Goal: Task Accomplishment & Management: Use online tool/utility

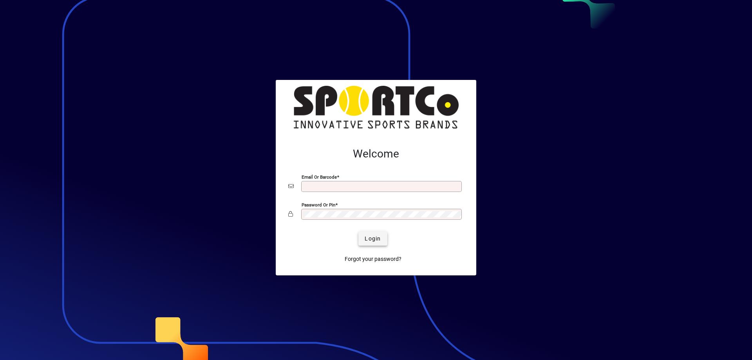
type input "**********"
click at [372, 237] on span "Login" at bounding box center [373, 239] width 16 height 8
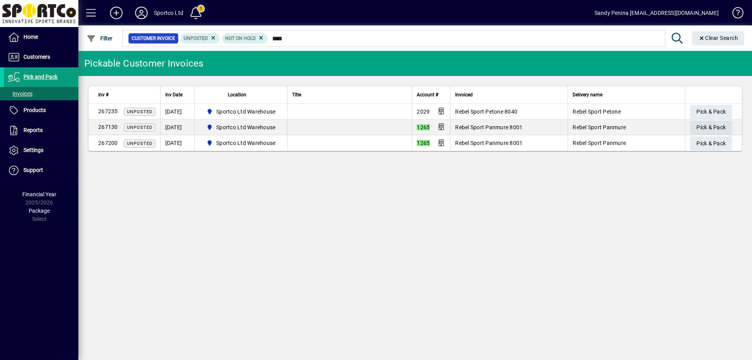
type input "****"
click at [713, 126] on span "Pick & Pack" at bounding box center [710, 127] width 29 height 13
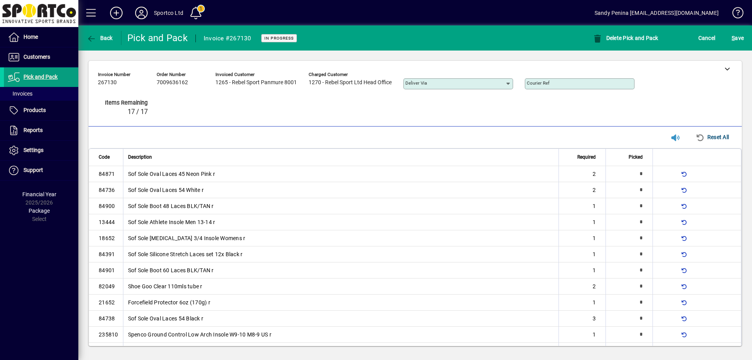
type input "*"
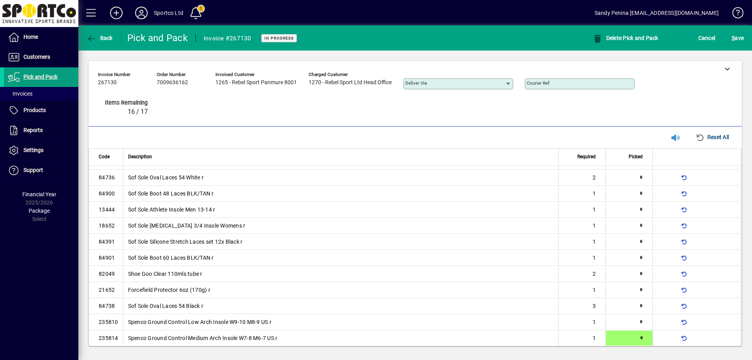
type input "*"
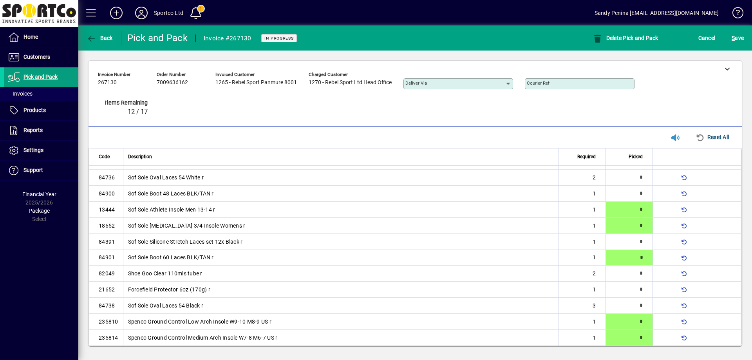
type input "*"
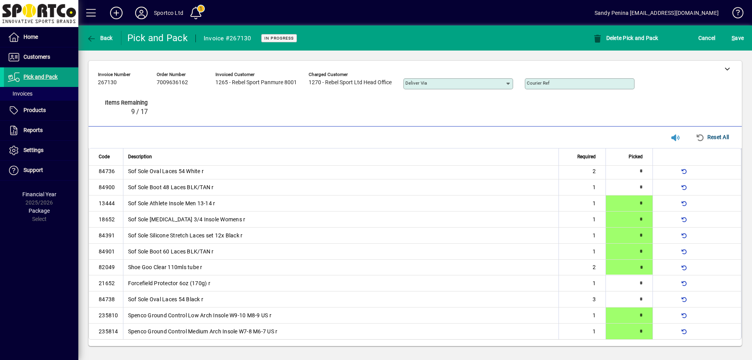
type input "*"
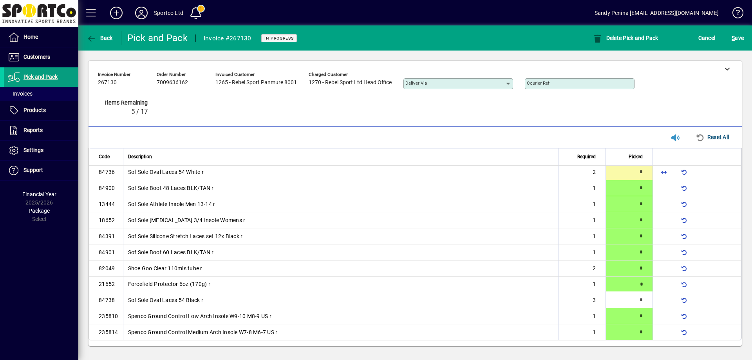
type input "*"
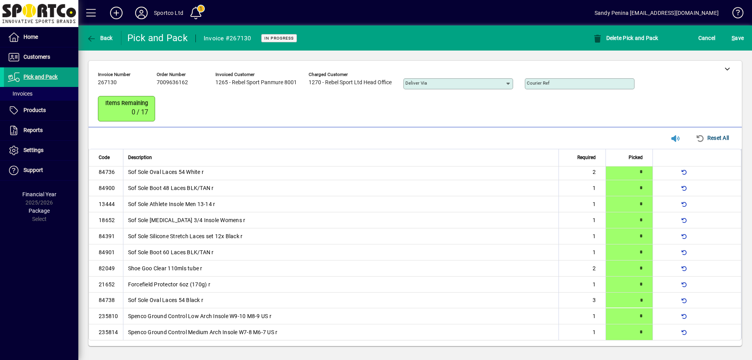
scroll to position [20, 0]
click at [740, 39] on span "S ave" at bounding box center [737, 38] width 12 height 13
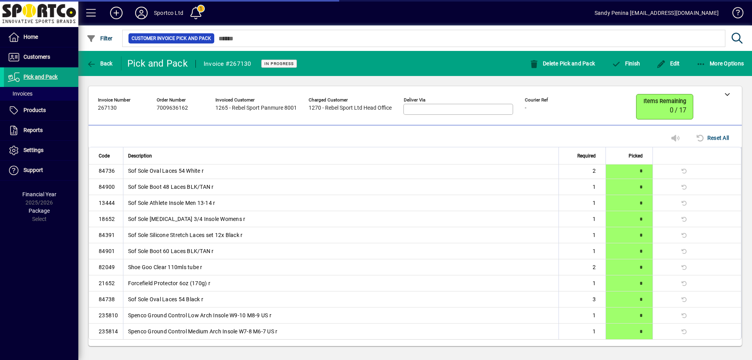
scroll to position [0, 0]
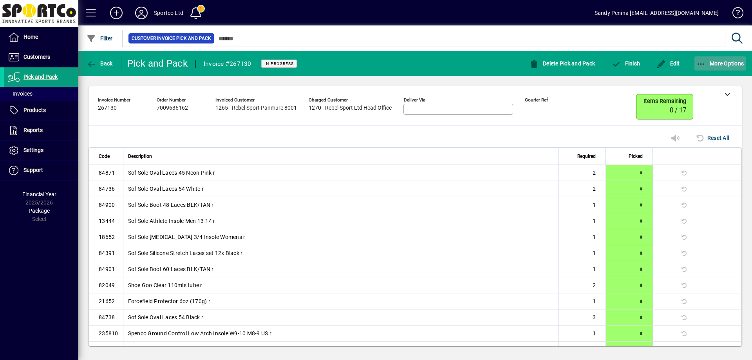
click at [725, 61] on span "More Options" at bounding box center [720, 63] width 48 height 6
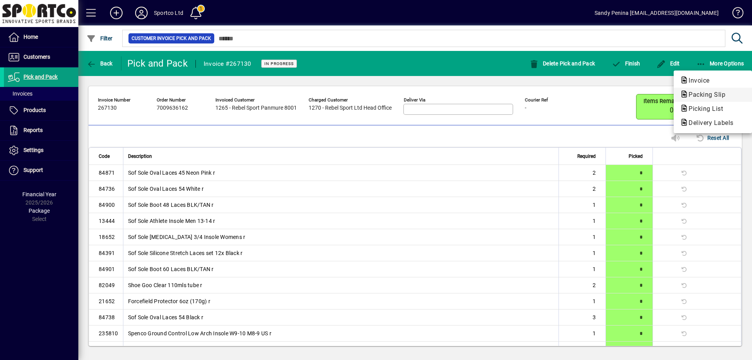
click at [698, 93] on span "Packing Slip" at bounding box center [704, 94] width 49 height 7
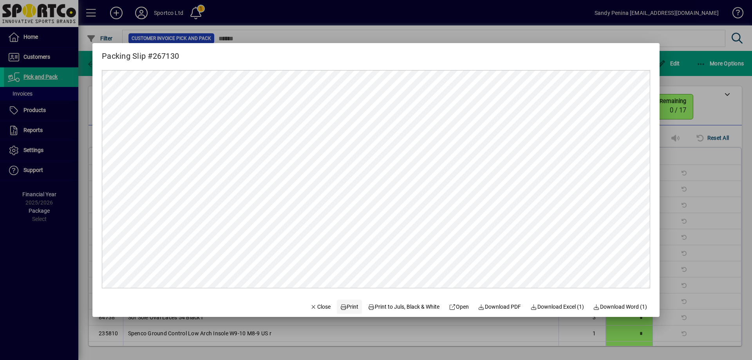
click at [343, 309] on span "Print" at bounding box center [349, 307] width 19 height 8
click at [721, 157] on div at bounding box center [376, 180] width 752 height 360
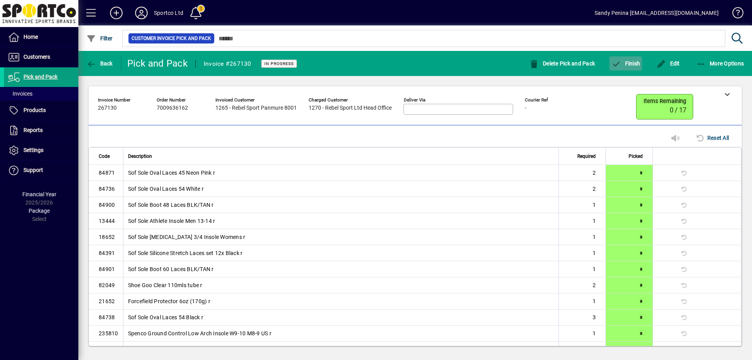
click at [620, 63] on icon "button" at bounding box center [616, 64] width 10 height 8
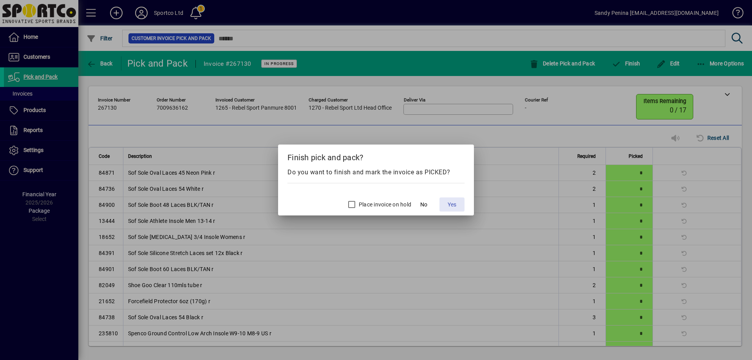
click at [455, 200] on span "Yes" at bounding box center [452, 204] width 9 height 8
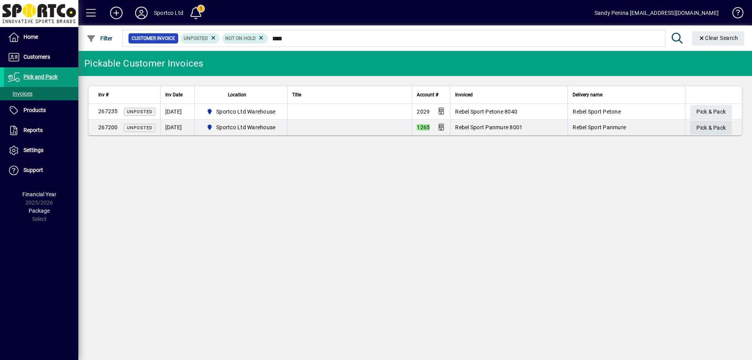
type input "****"
click at [700, 126] on span "Pick & Pack" at bounding box center [710, 127] width 29 height 13
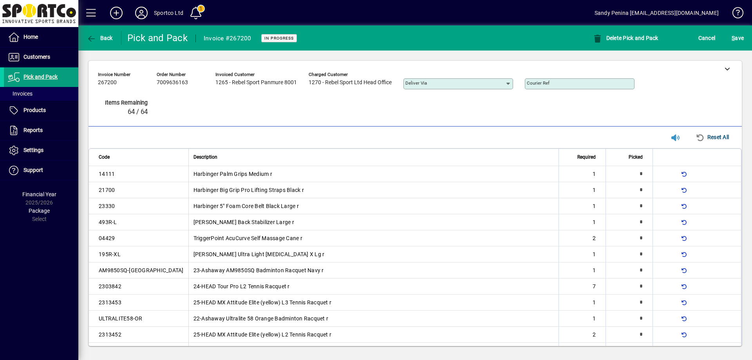
type input "*"
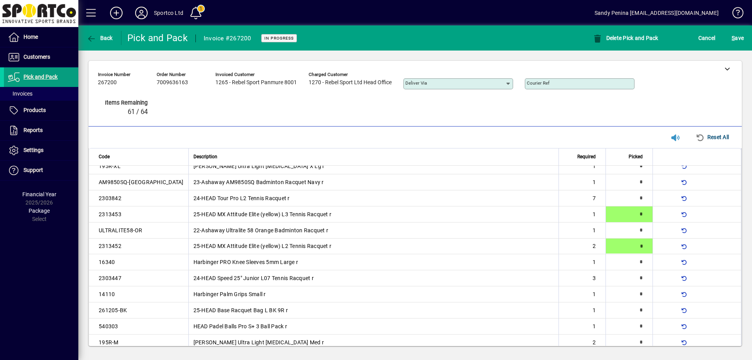
type input "*"
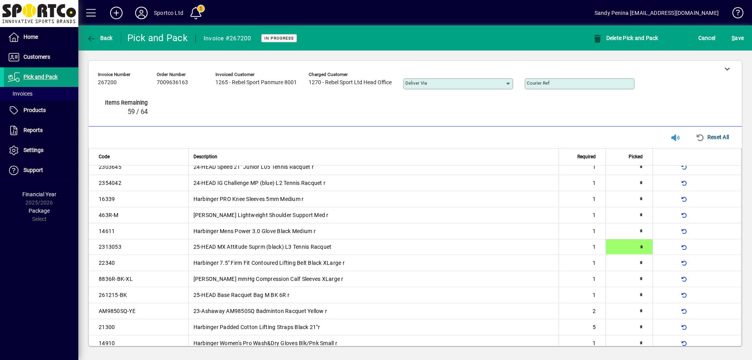
type input "*"
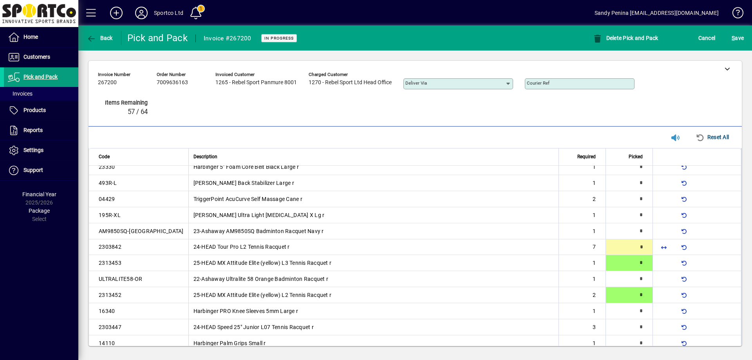
scroll to position [40, 0]
type input "*"
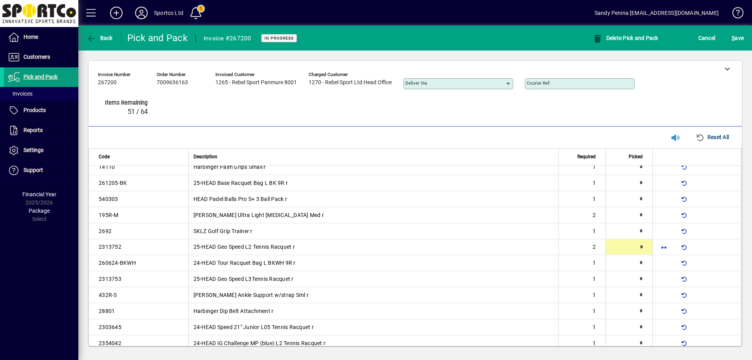
type input "*"
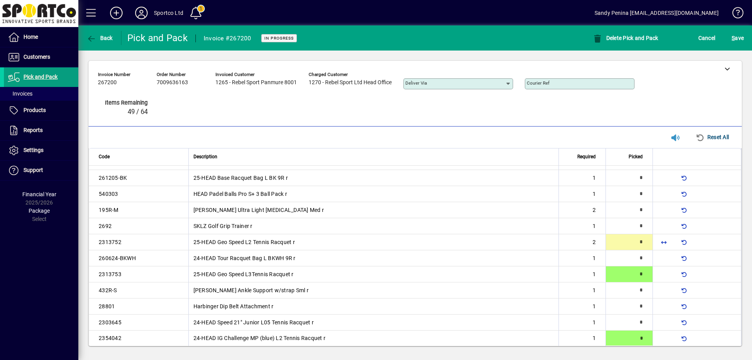
type input "*"
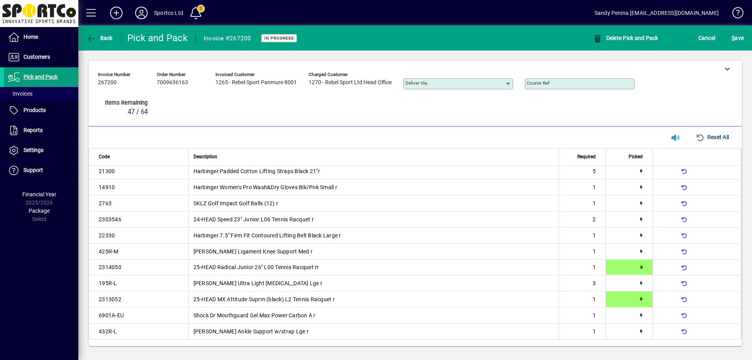
type input "*"
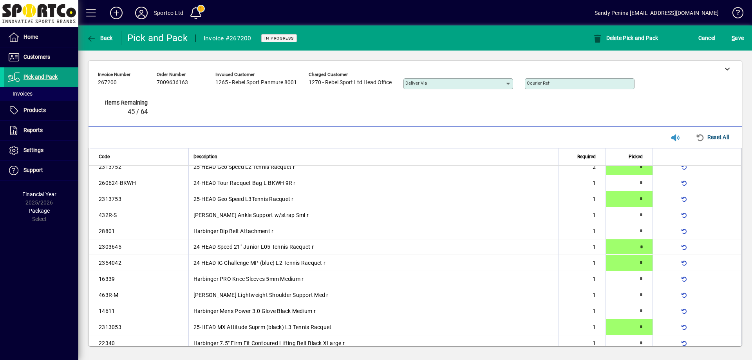
scroll to position [505, 0]
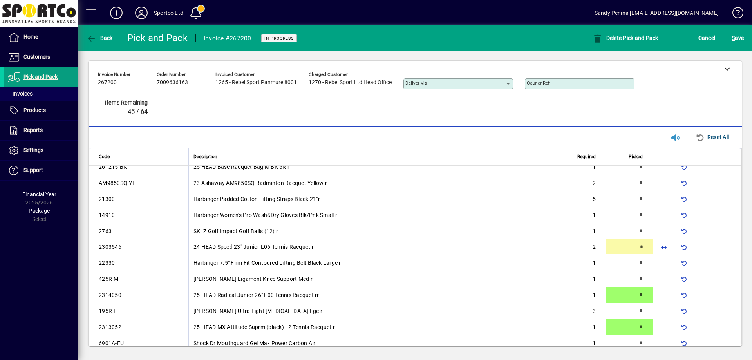
type input "*"
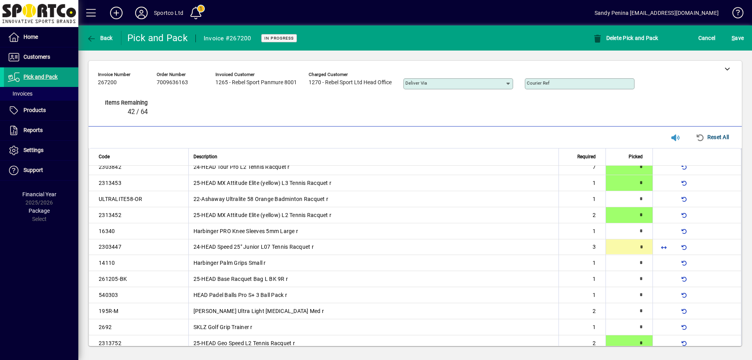
scroll to position [120, 0]
type input "*"
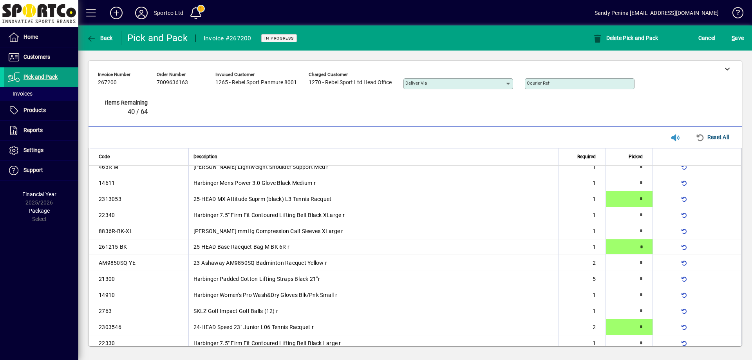
type input "*"
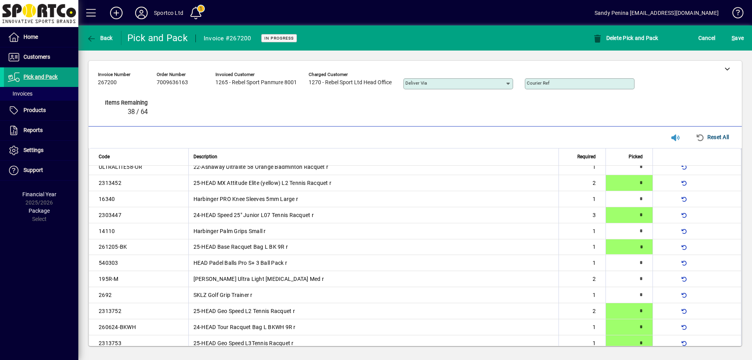
type input "*"
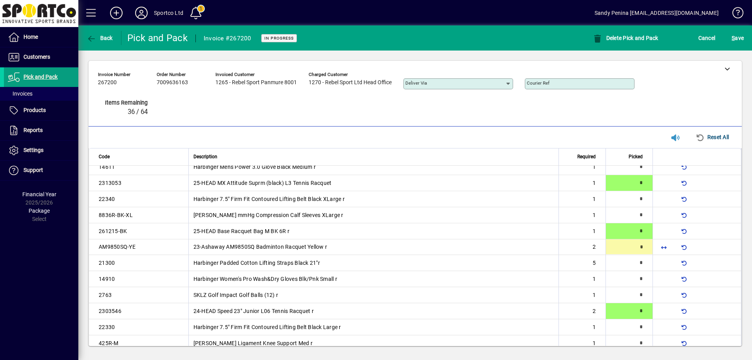
type input "*"
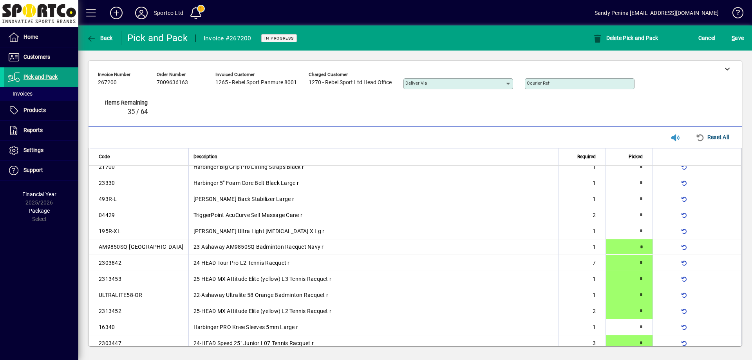
type input "*"
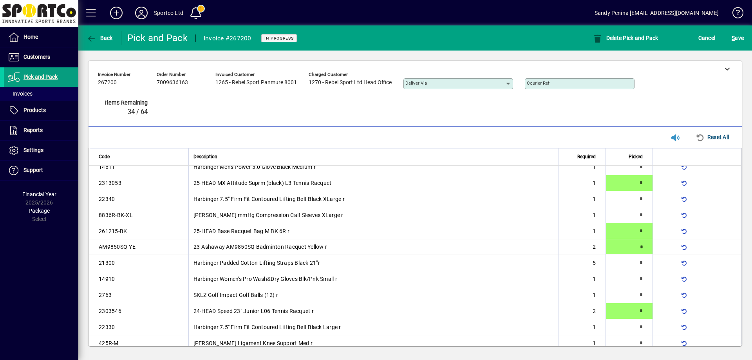
type input "*"
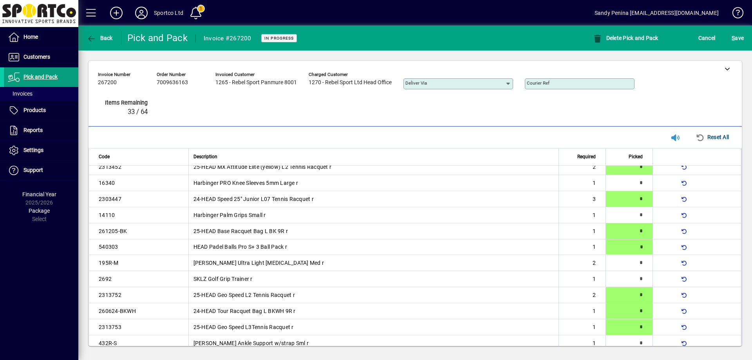
type input "*"
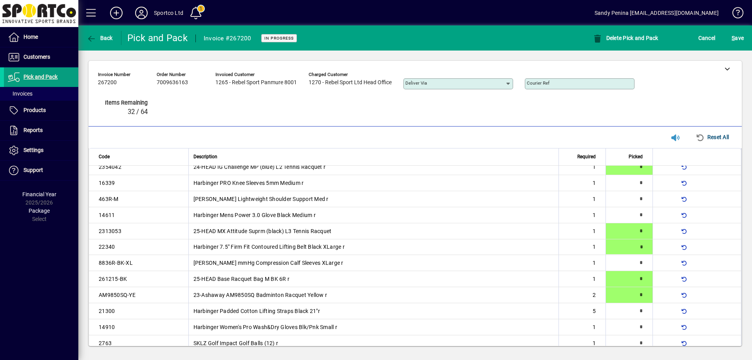
type input "*"
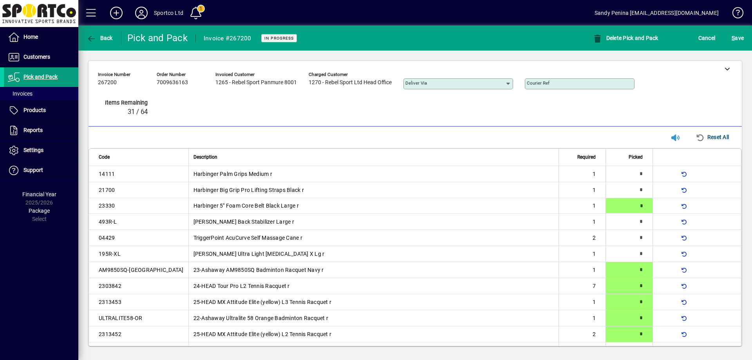
type input "*"
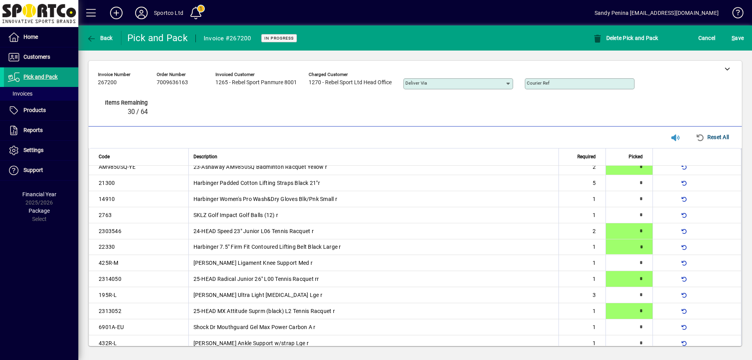
type input "*"
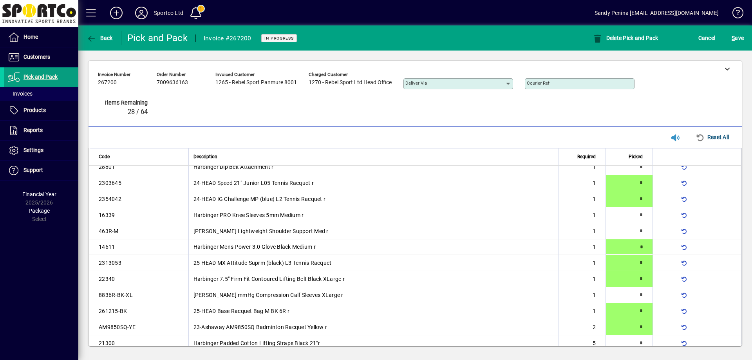
type input "*"
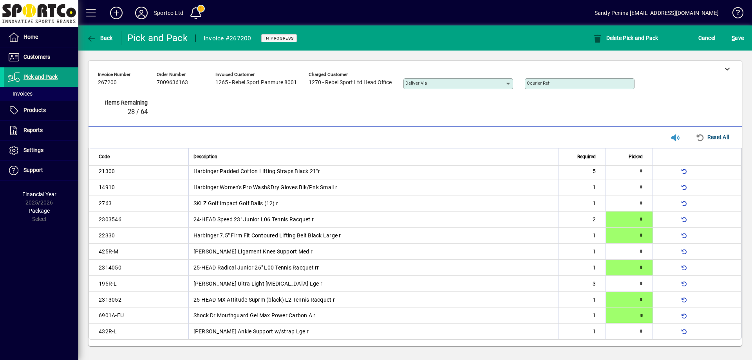
type input "*"
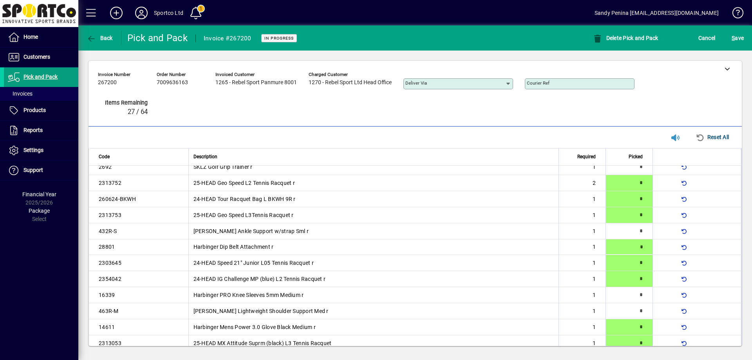
type input "*"
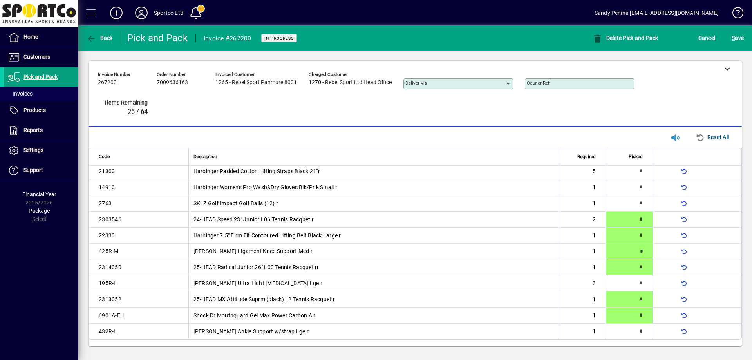
type input "*"
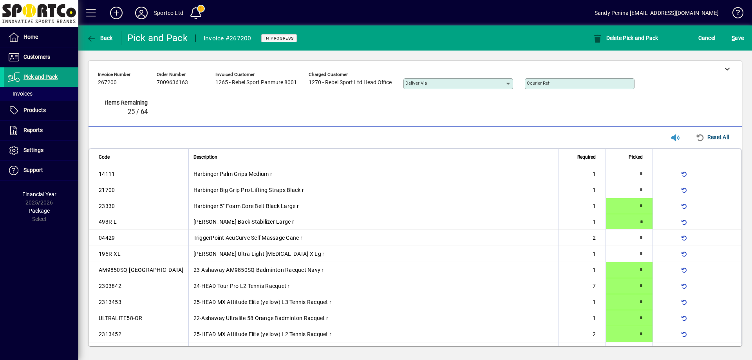
type input "*"
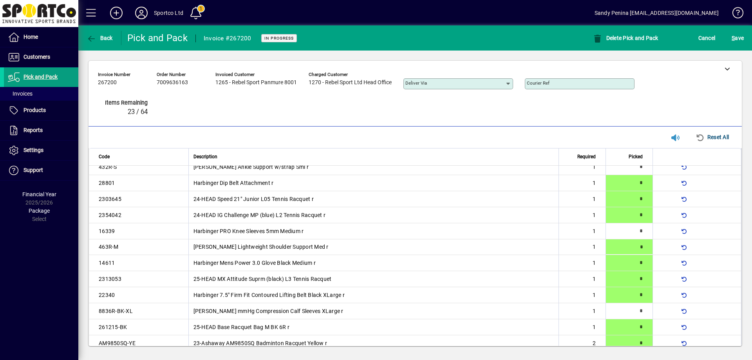
type input "*"
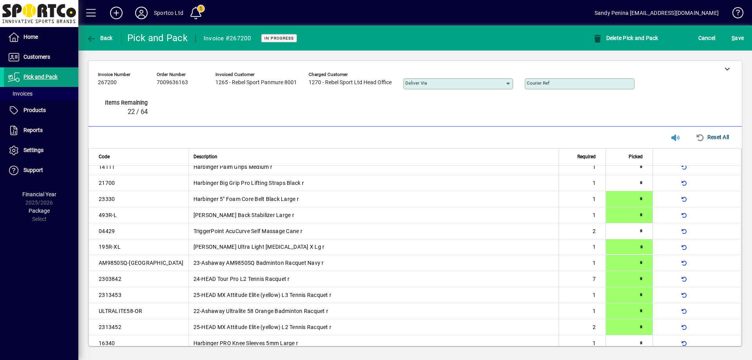
scroll to position [184, 0]
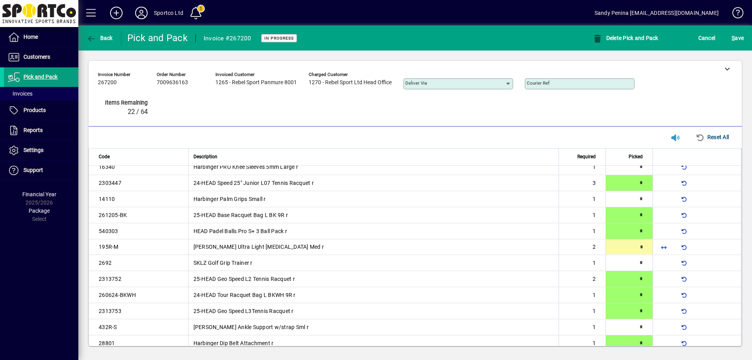
type input "*"
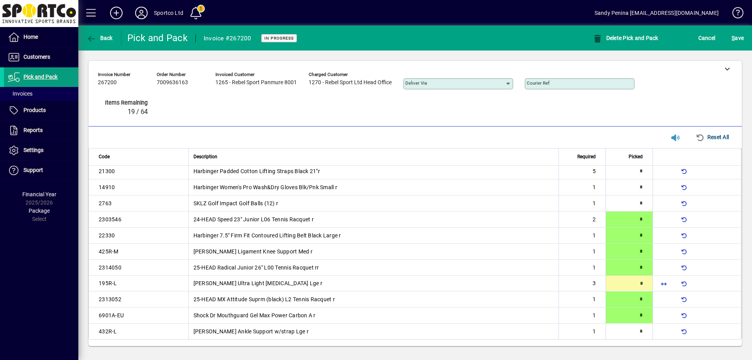
type input "*"
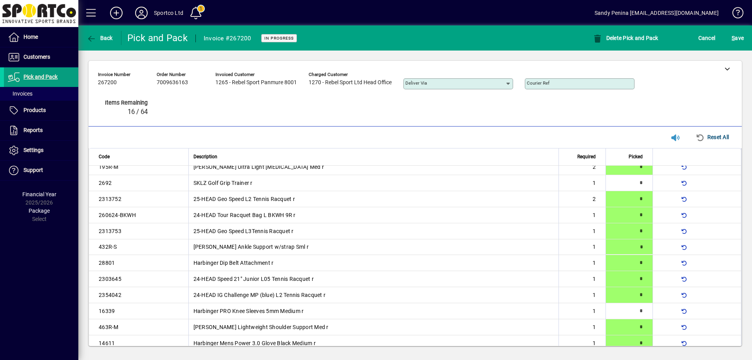
type input "*"
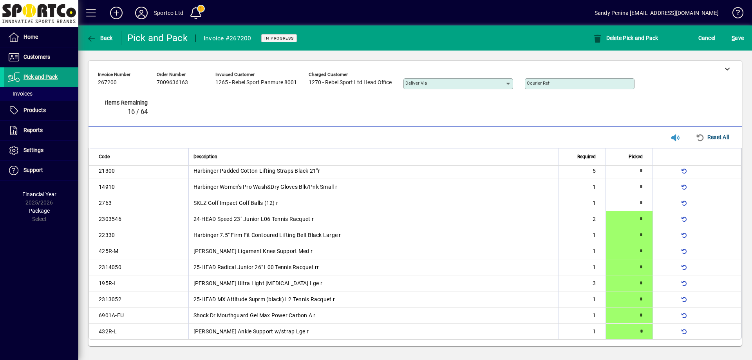
type input "*"
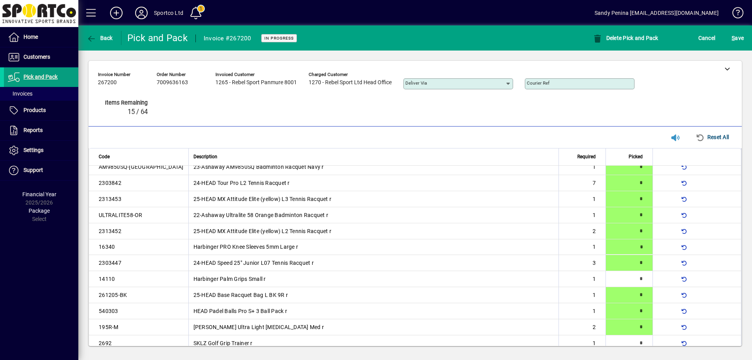
type input "*"
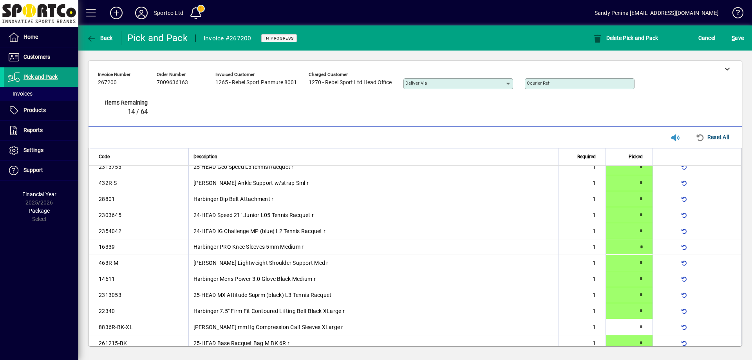
type input "*"
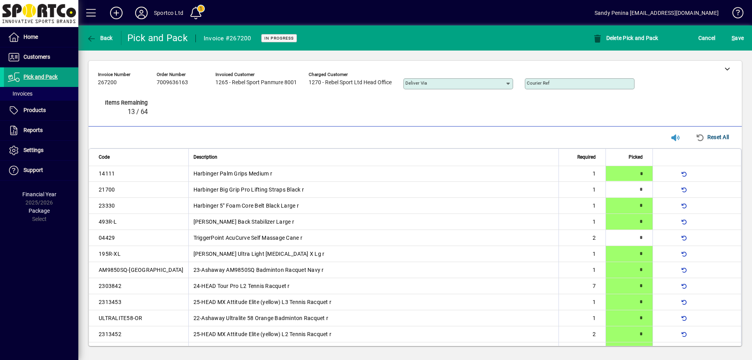
type input "*"
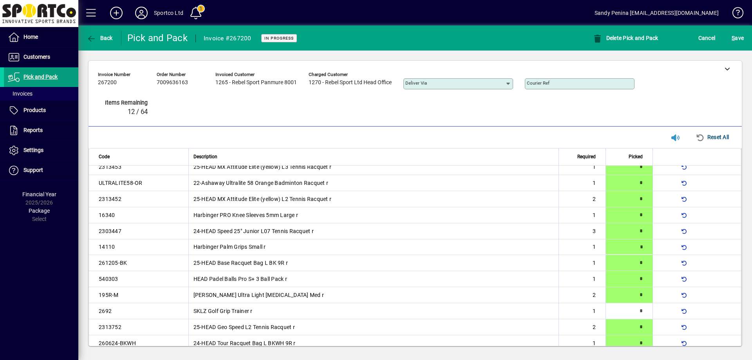
type input "*"
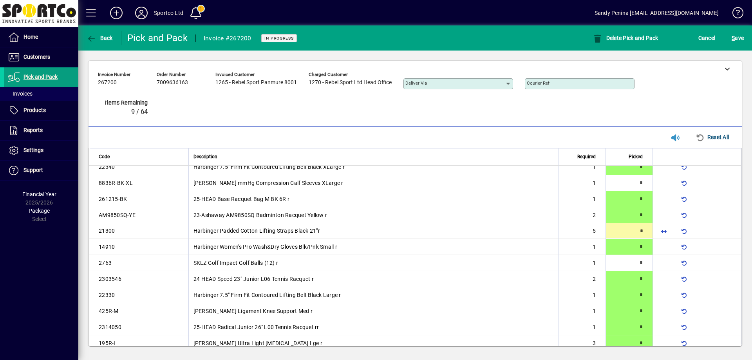
scroll to position [457, 0]
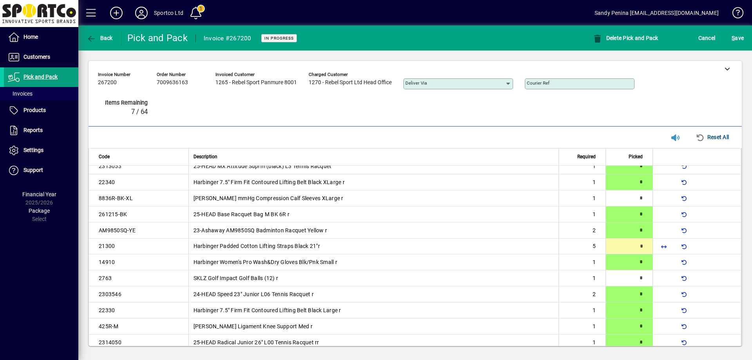
type input "*"
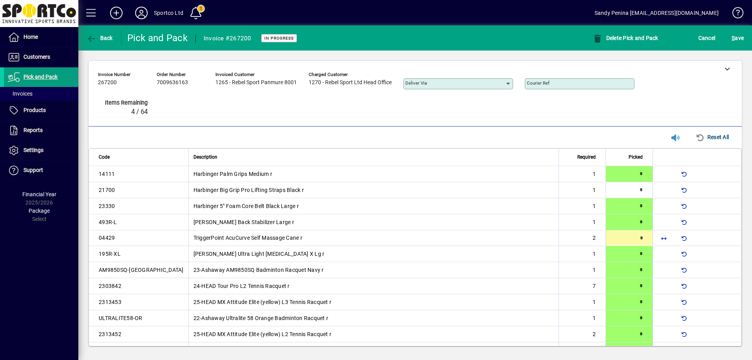
type input "*"
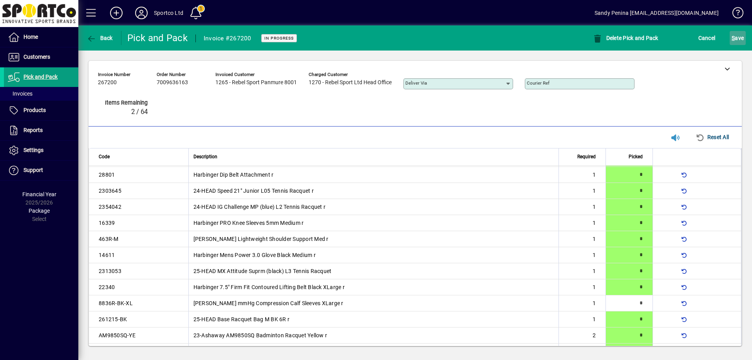
scroll to position [353, 0]
click at [735, 37] on span "S ave" at bounding box center [737, 38] width 12 height 13
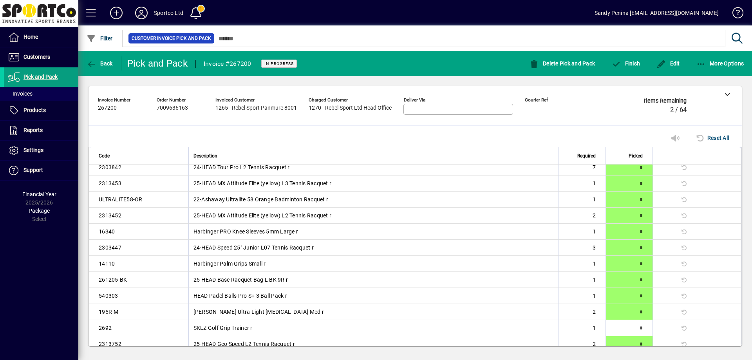
scroll to position [179, 0]
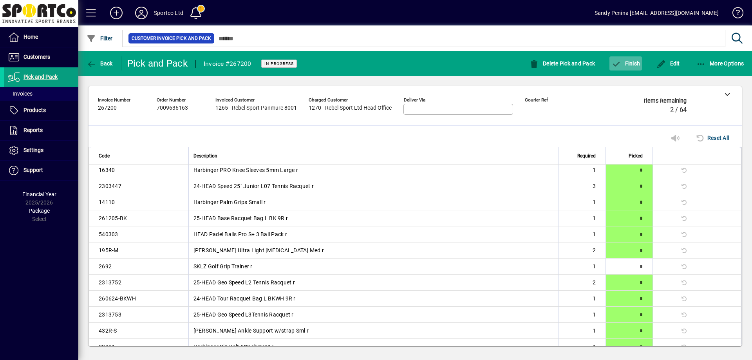
click at [627, 65] on span "Finish" at bounding box center [625, 63] width 29 height 6
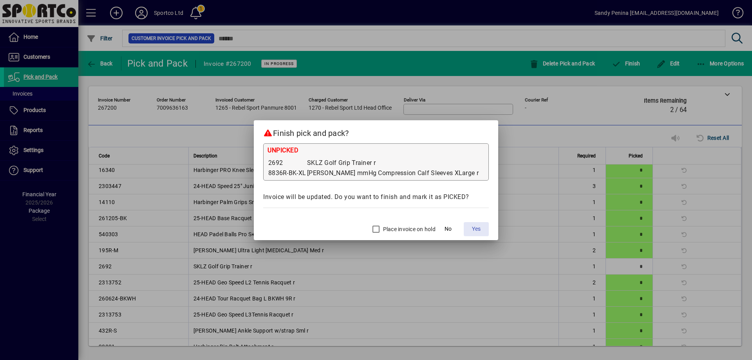
click at [472, 226] on span "Yes" at bounding box center [476, 229] width 9 height 8
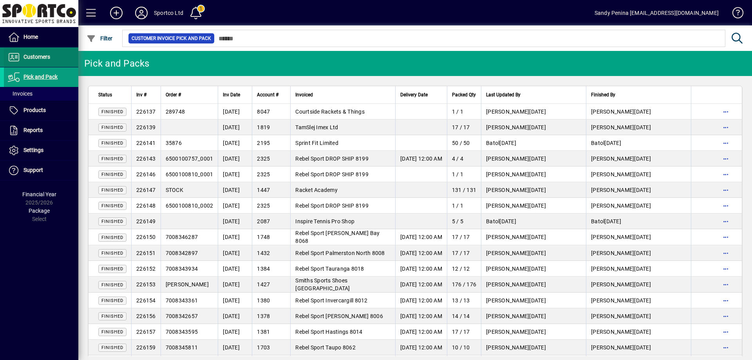
click at [48, 56] on span "Customers" at bounding box center [36, 57] width 27 height 6
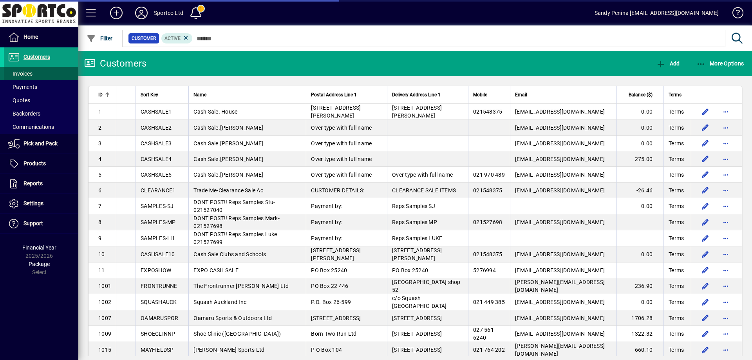
click at [43, 73] on span at bounding box center [41, 73] width 74 height 19
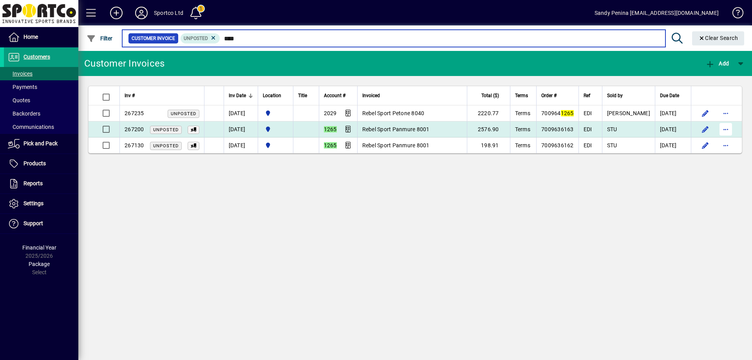
type input "****"
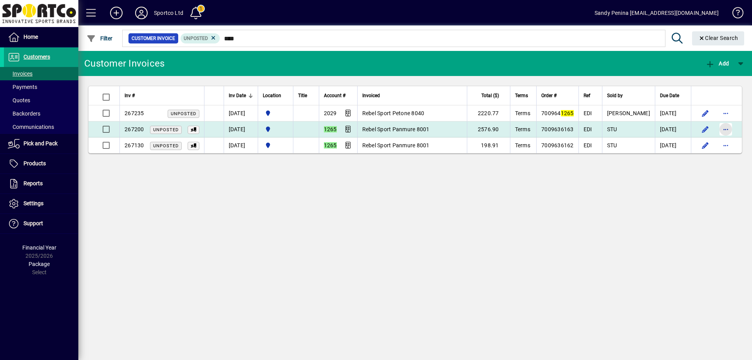
click at [724, 126] on span "button" at bounding box center [725, 129] width 19 height 19
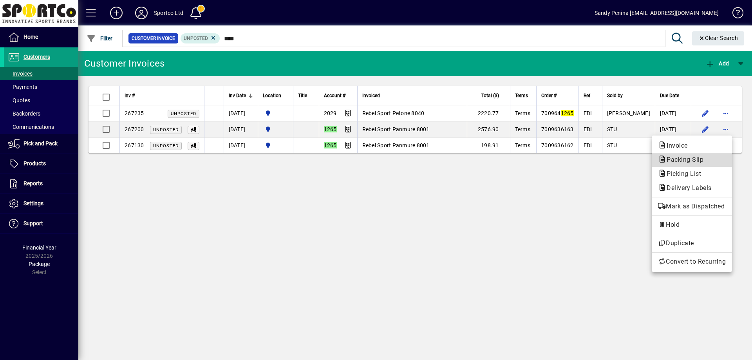
click at [684, 161] on span "Packing Slip" at bounding box center [682, 159] width 49 height 7
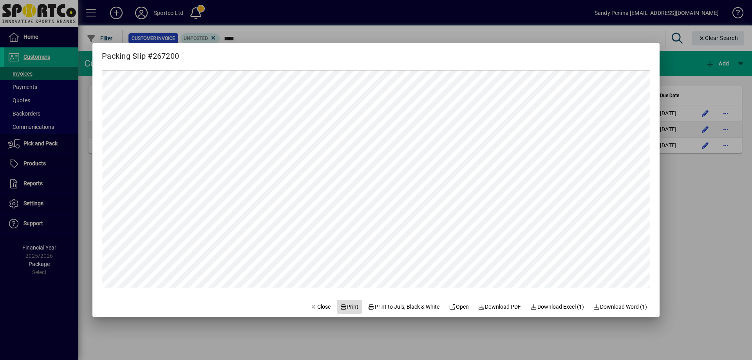
click at [347, 309] on span "Print" at bounding box center [349, 307] width 19 height 8
click at [688, 158] on div at bounding box center [376, 180] width 752 height 360
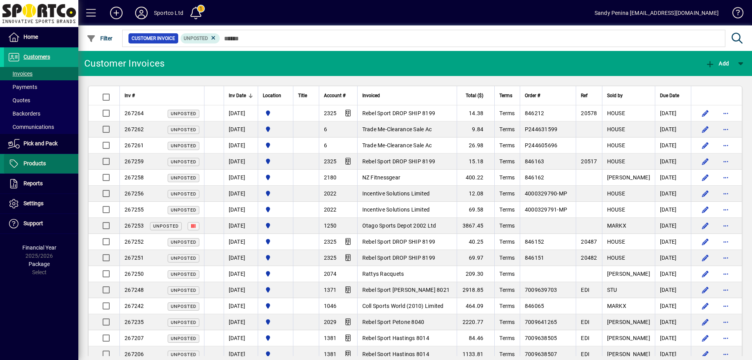
click at [46, 162] on span at bounding box center [41, 163] width 74 height 19
